Goal: Task Accomplishment & Management: Use online tool/utility

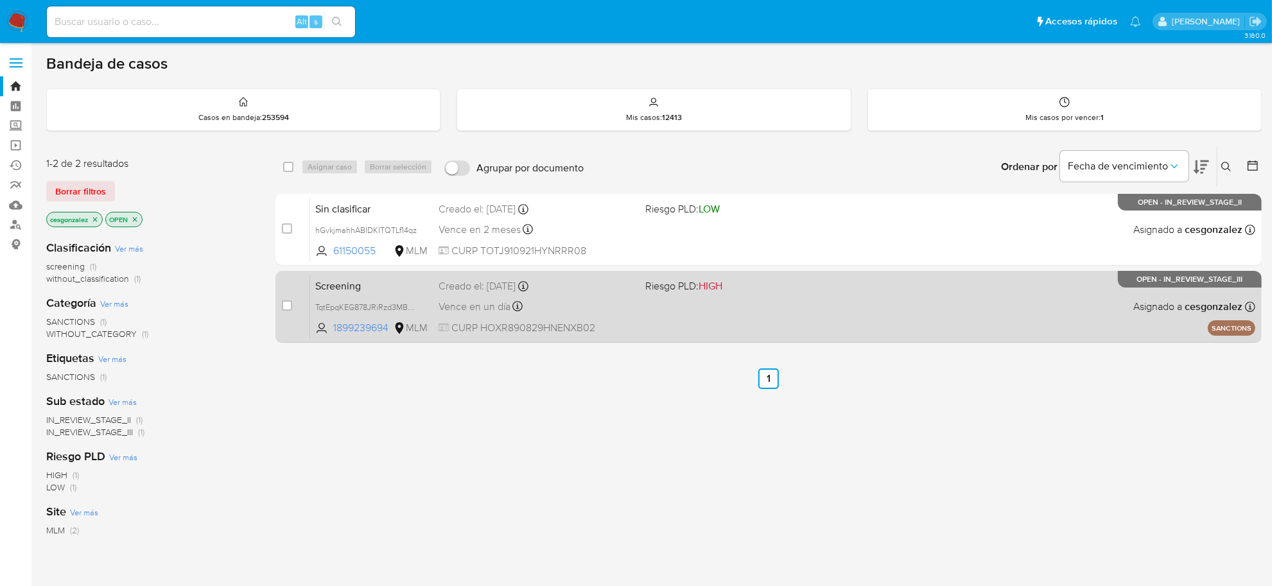
click at [676, 307] on div "Screening TqtEpqKEG878JRiRzd3MBHuD 1899239694 MLM Riesgo PLD: HIGH Creado el: […" at bounding box center [782, 306] width 945 height 65
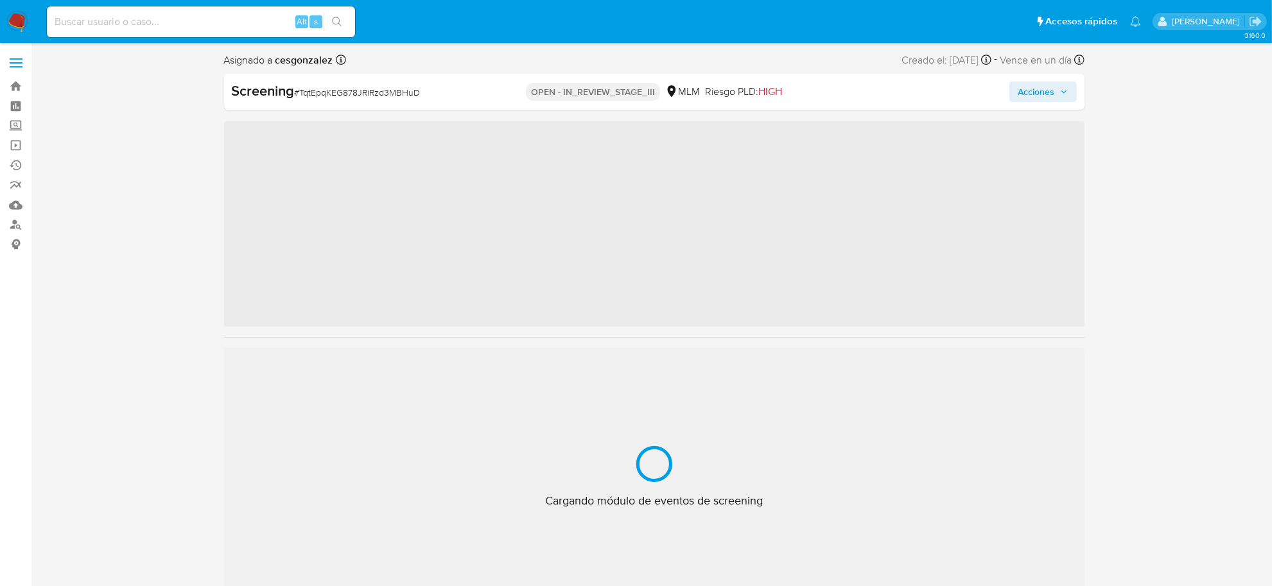
scroll to position [541, 0]
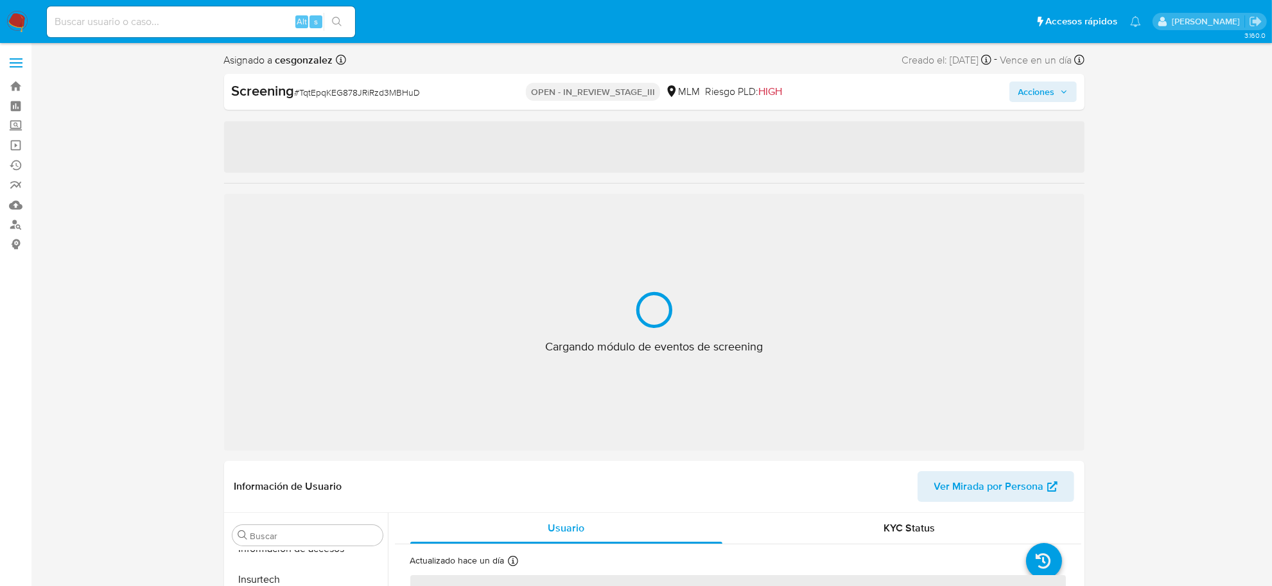
select select "10"
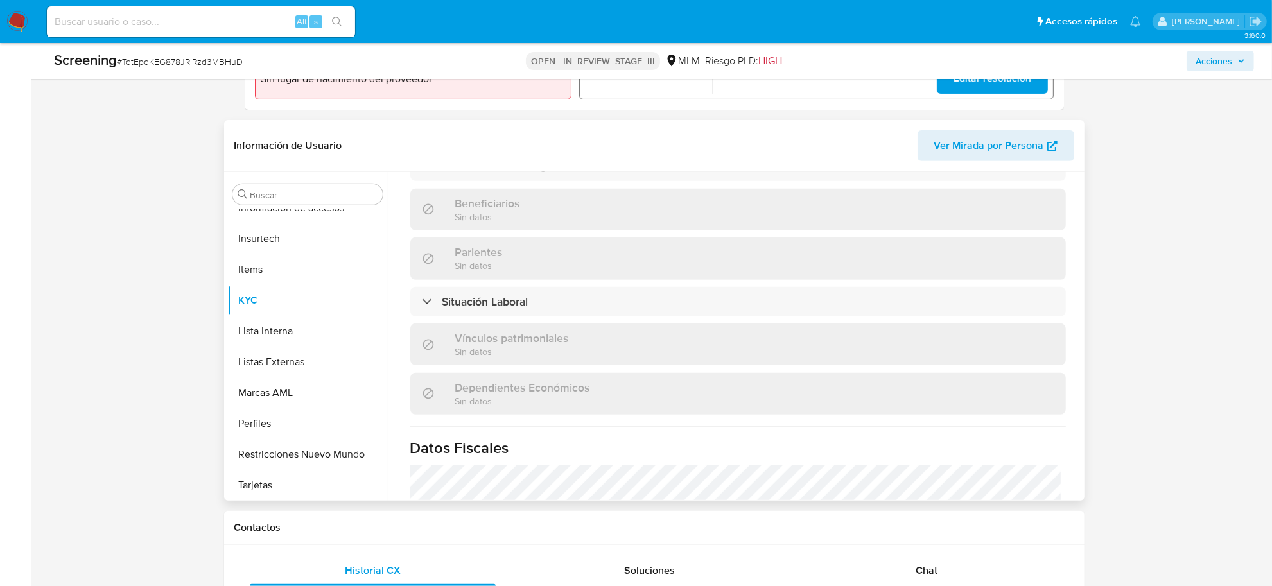
scroll to position [798, 0]
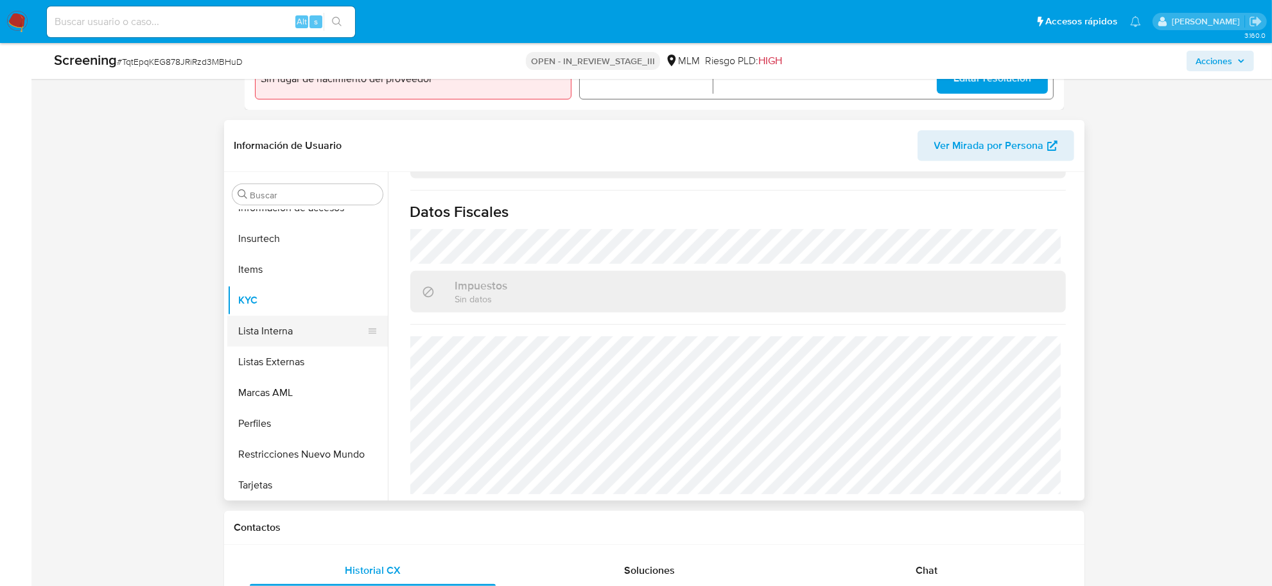
click at [265, 339] on button "Lista Interna" at bounding box center [302, 331] width 150 height 31
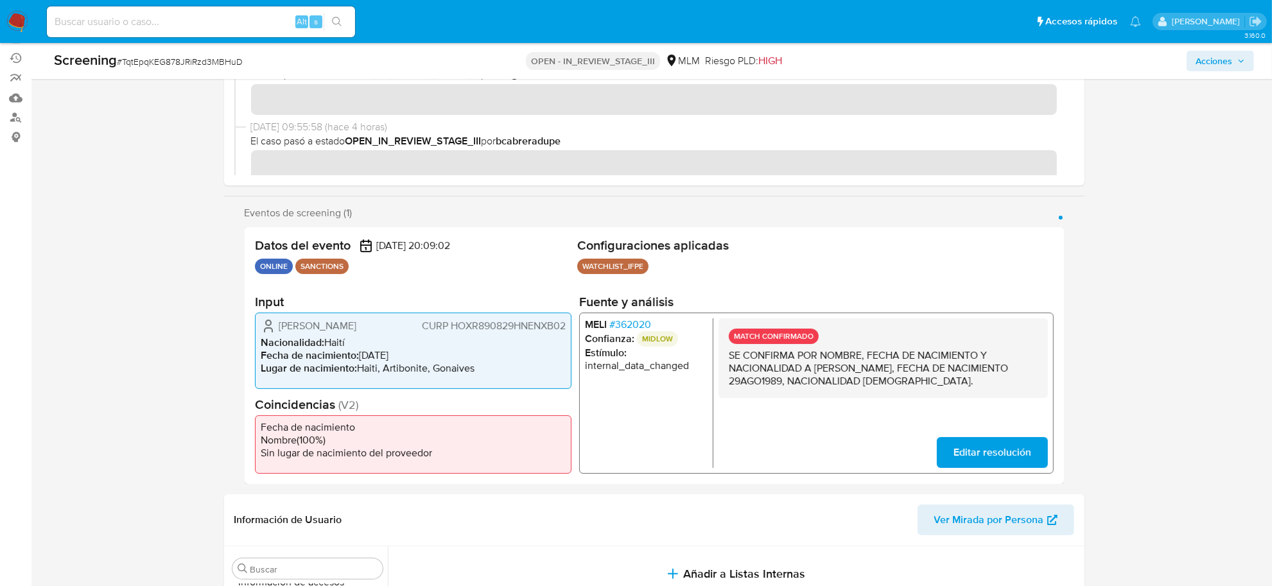
scroll to position [0, 0]
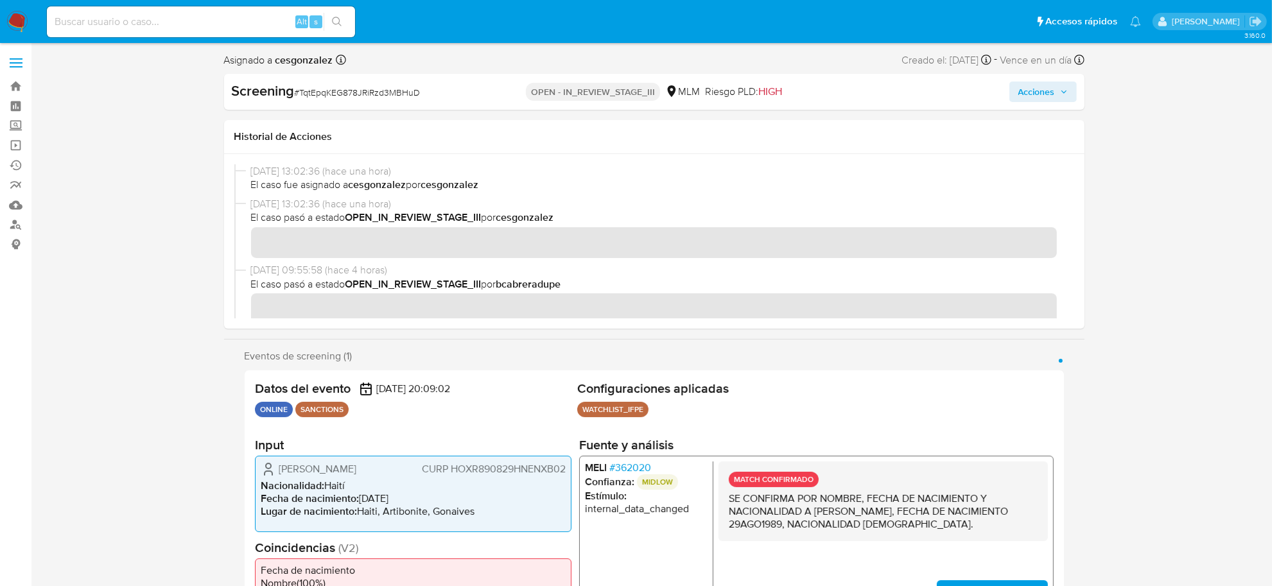
click at [1061, 91] on icon "button" at bounding box center [1063, 91] width 5 height 3
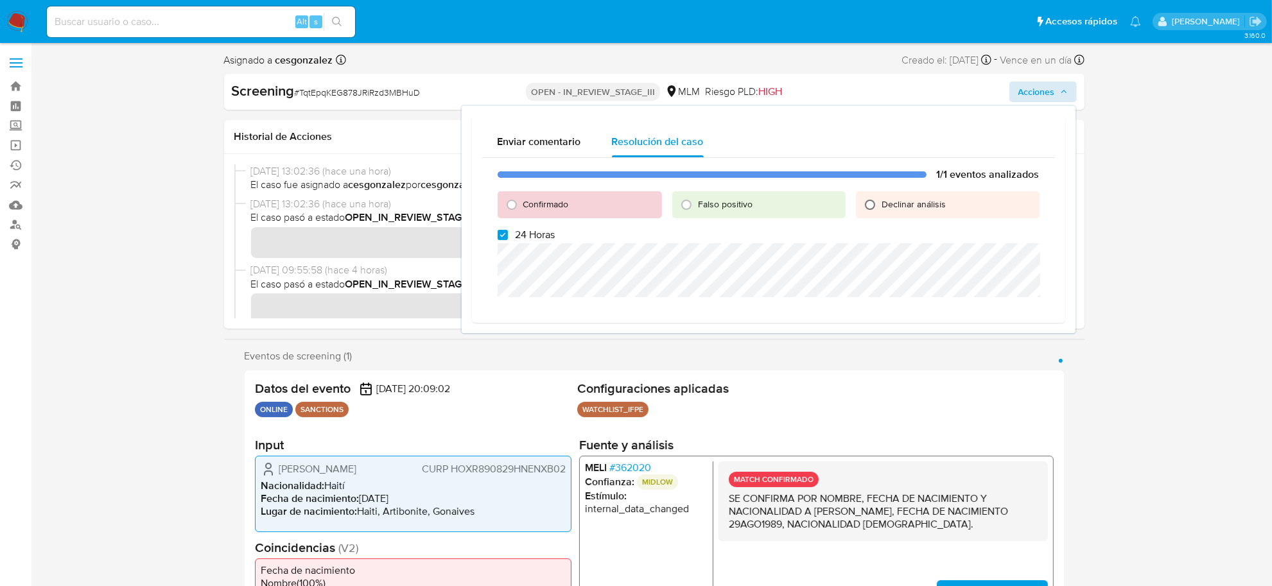
click at [867, 203] on input "Declinar análisis" at bounding box center [870, 205] width 21 height 21
radio input "true"
click at [499, 234] on input "24 Horas" at bounding box center [503, 235] width 10 height 10
checkbox input "false"
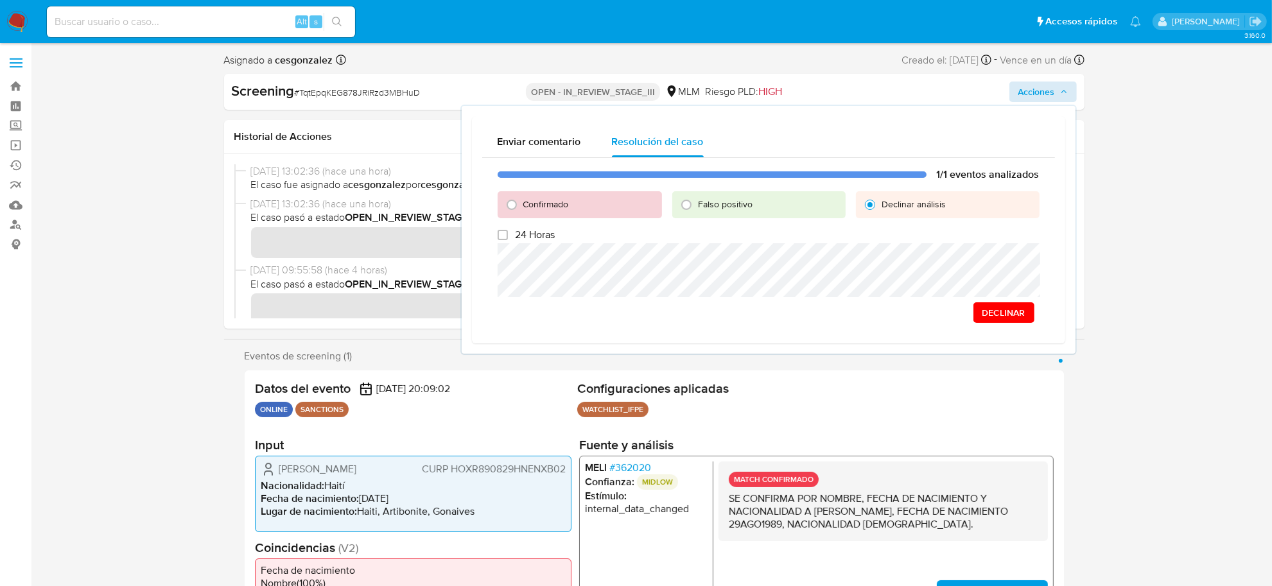
click at [1000, 319] on span "Declinar" at bounding box center [1003, 313] width 43 height 18
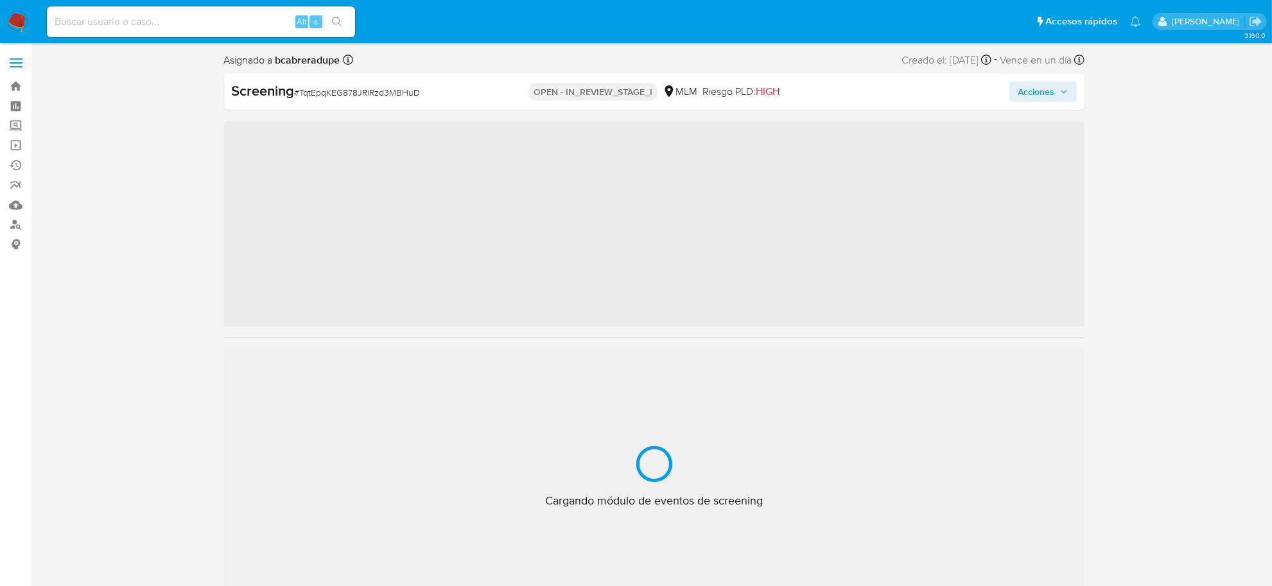
scroll to position [541, 0]
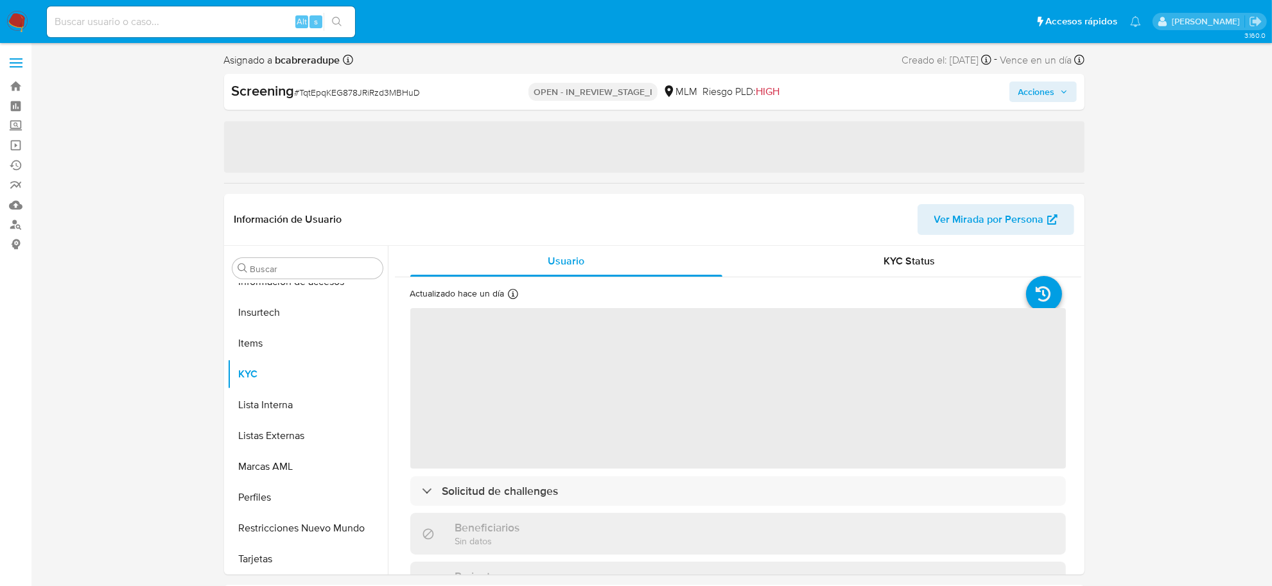
select select "10"
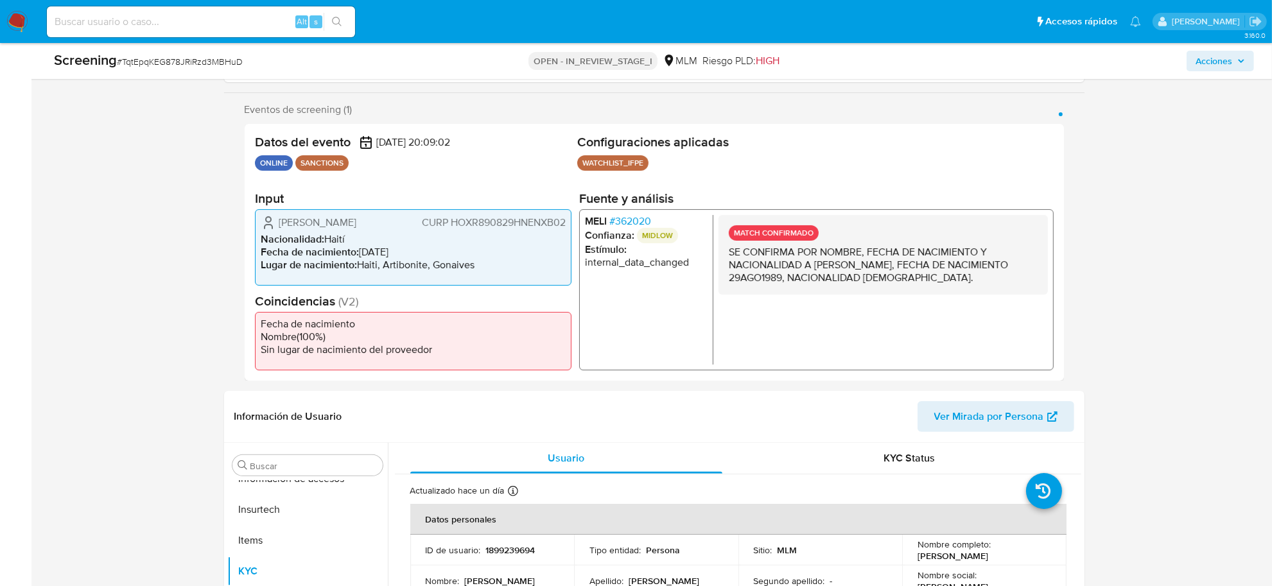
scroll to position [80, 0]
